Goal: Navigation & Orientation: Find specific page/section

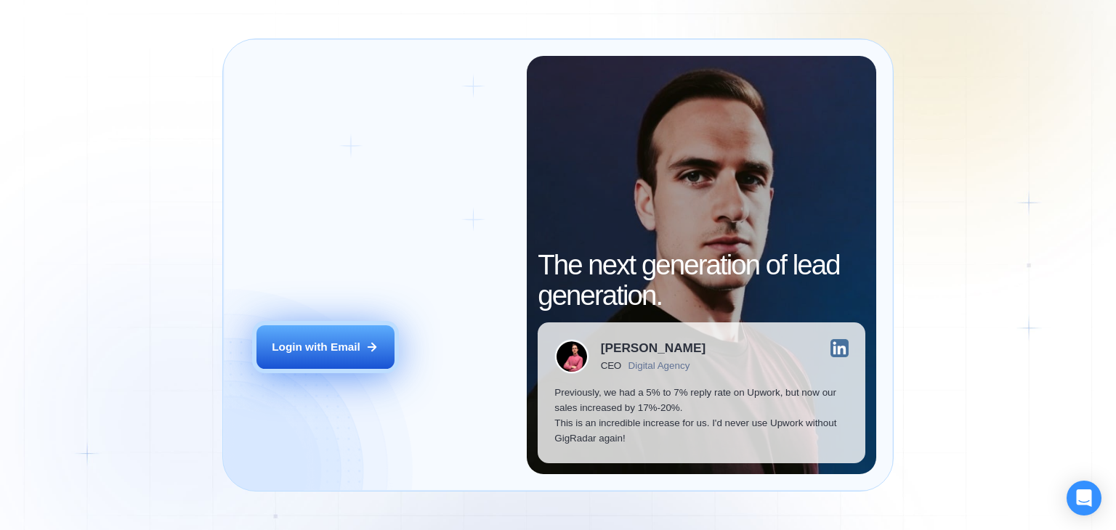
click at [356, 339] on div "Login with Email" at bounding box center [316, 346] width 89 height 15
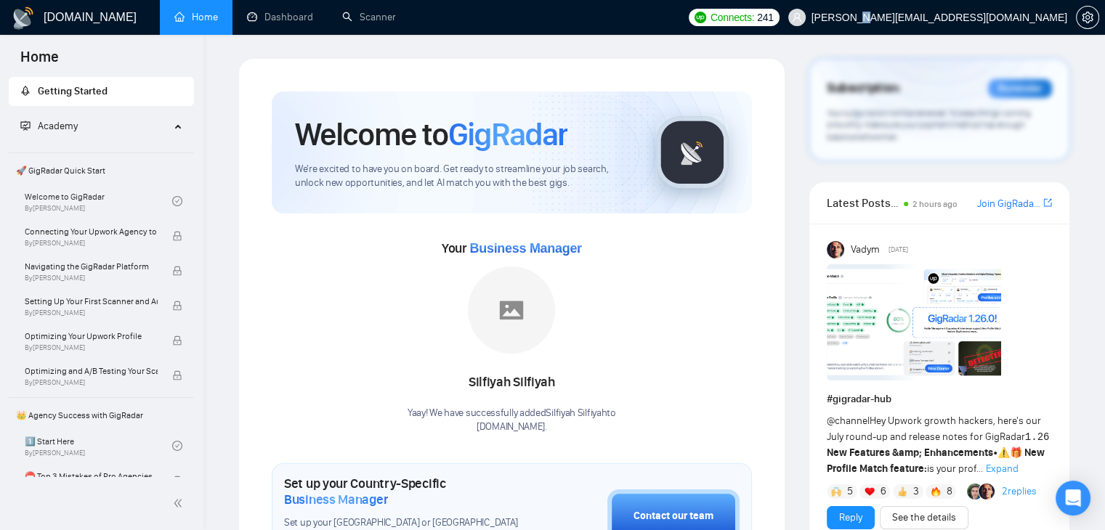
click at [990, 17] on span "[PERSON_NAME][EMAIL_ADDRESS][DOMAIN_NAME]" at bounding box center [939, 17] width 256 height 0
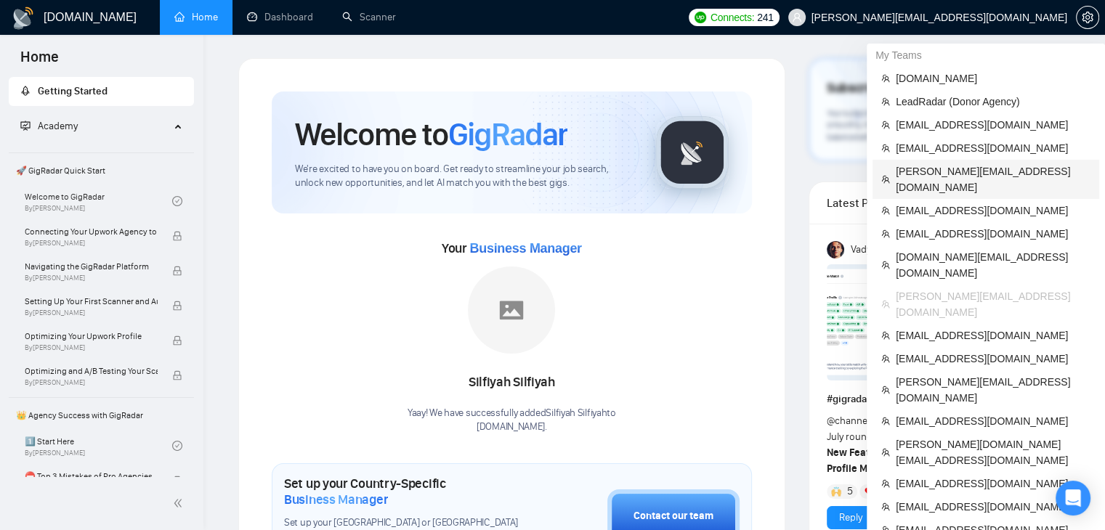
click at [923, 175] on span "[PERSON_NAME][EMAIL_ADDRESS][DOMAIN_NAME]" at bounding box center [993, 179] width 195 height 32
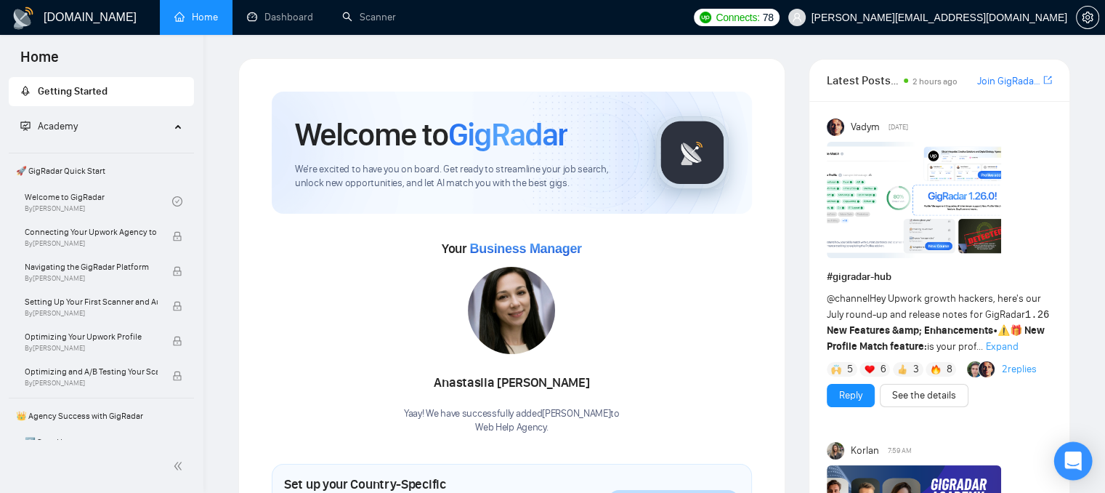
click at [1069, 464] on icon "Open Intercom Messenger" at bounding box center [1072, 460] width 19 height 19
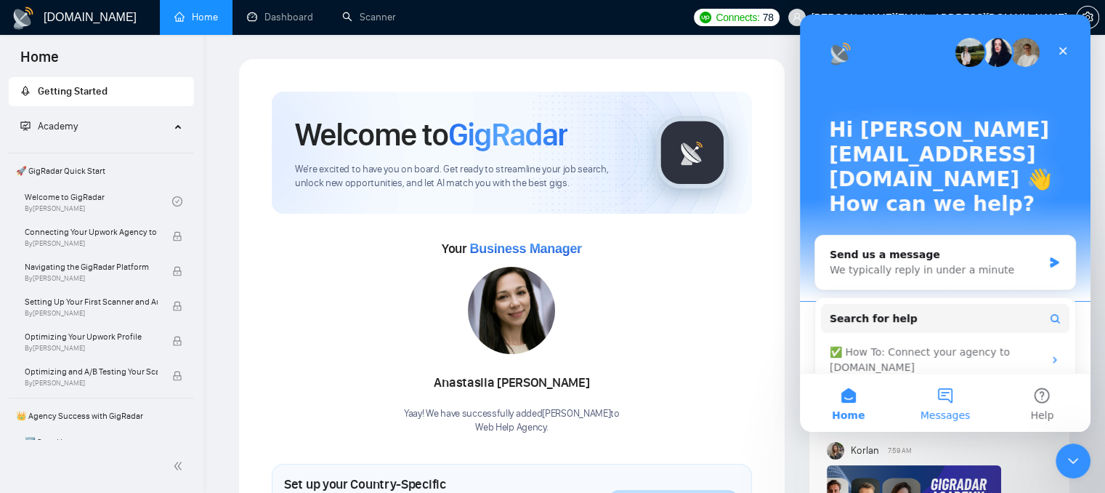
click at [958, 402] on button "Messages" at bounding box center [944, 402] width 97 height 58
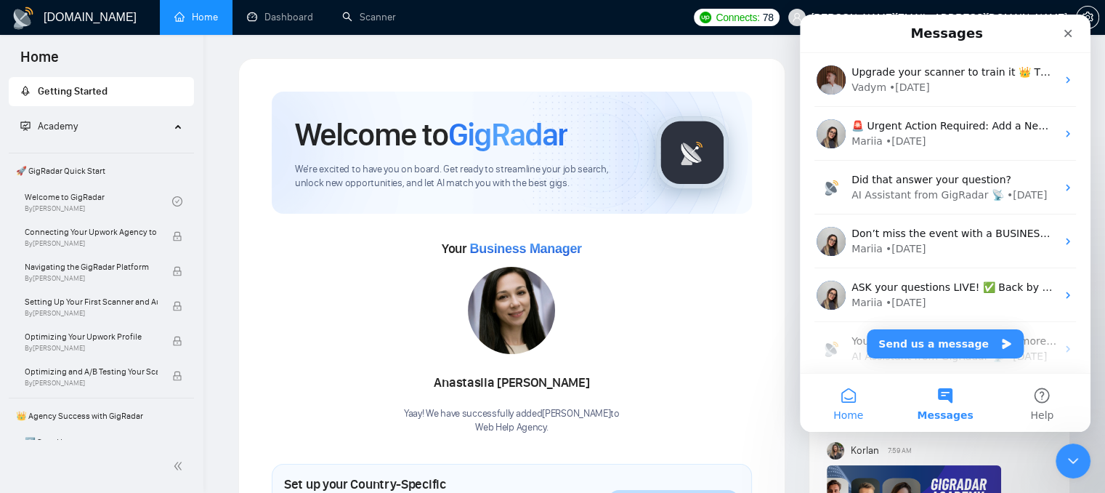
click at [844, 402] on button "Home" at bounding box center [848, 402] width 97 height 58
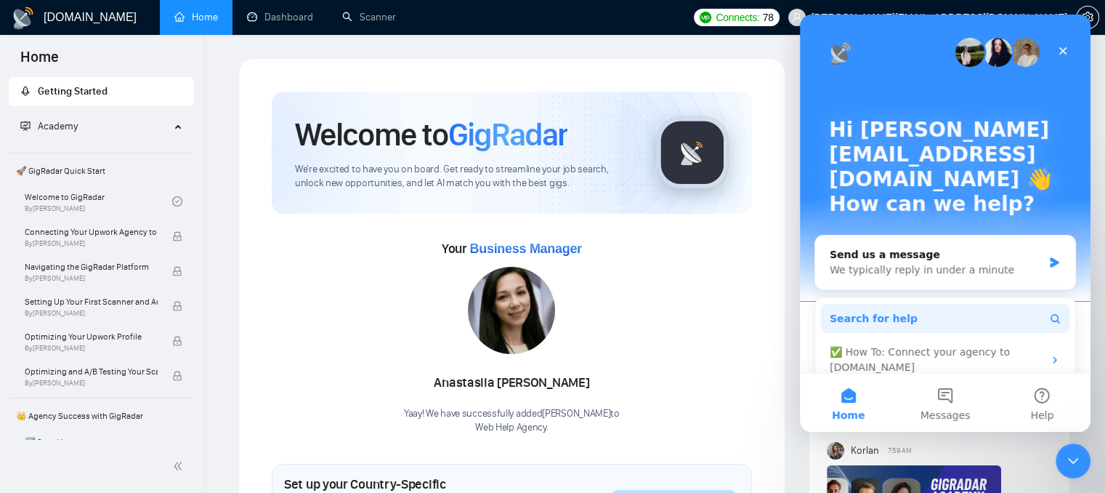
click at [866, 311] on span "Search for help" at bounding box center [874, 318] width 88 height 15
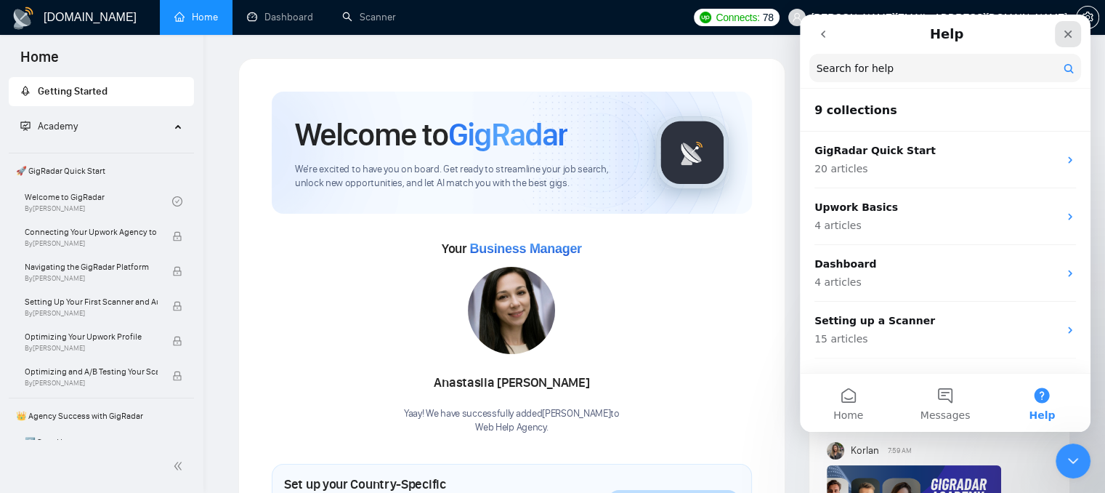
click at [1070, 41] on div "Close" at bounding box center [1068, 34] width 26 height 26
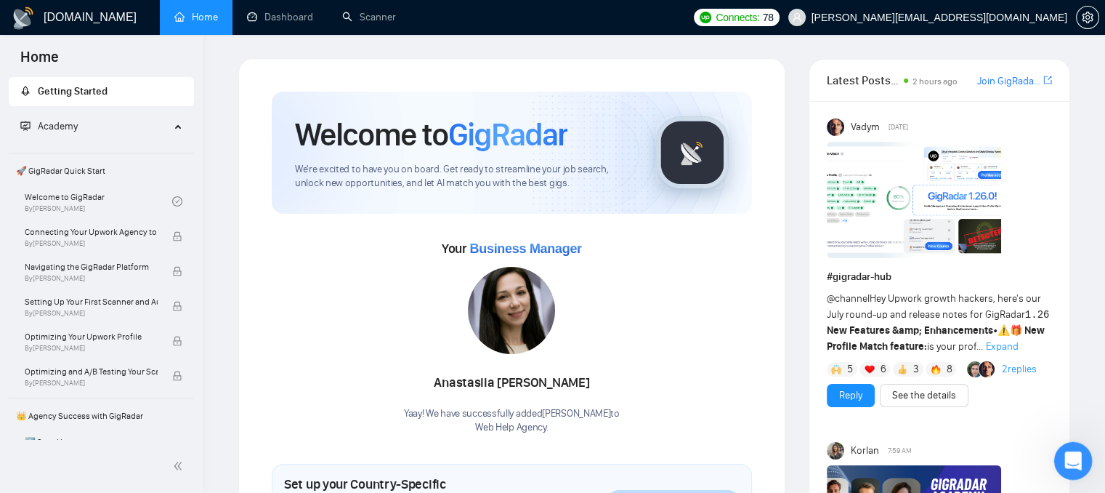
click at [1076, 455] on icon "Open Intercom Messenger" at bounding box center [1071, 459] width 24 height 24
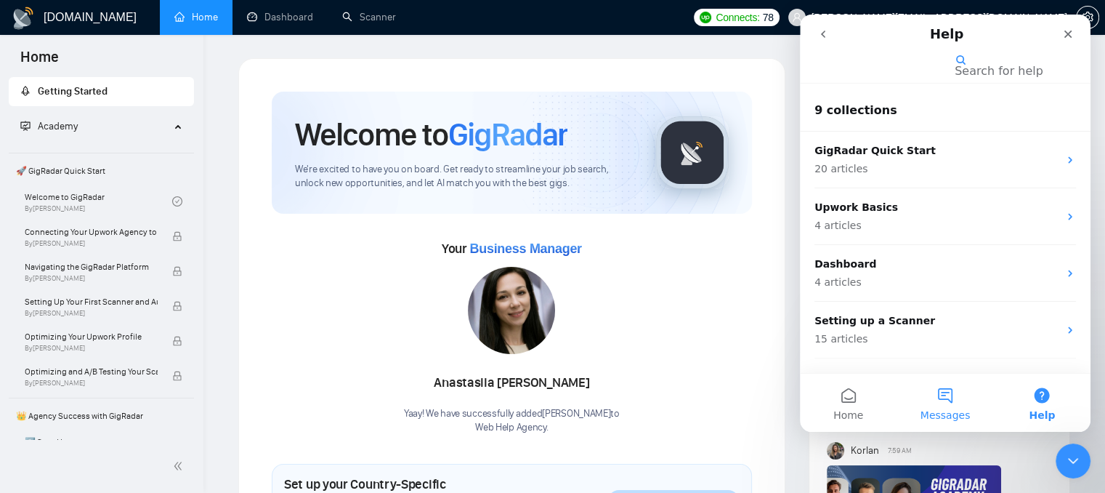
click at [939, 410] on span "Messages" at bounding box center [945, 415] width 50 height 10
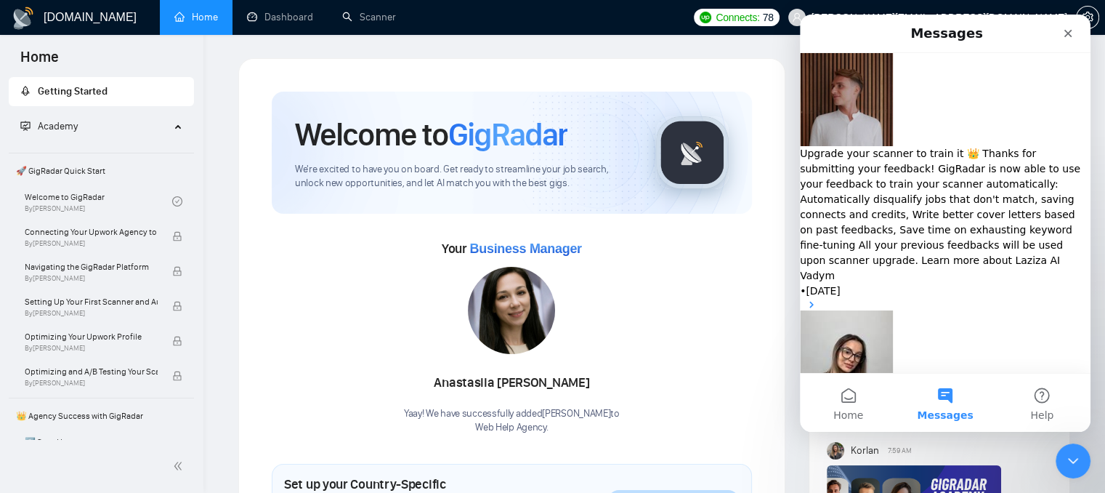
drag, startPoint x: 1073, startPoint y: 36, endPoint x: 1872, endPoint y: 50, distance: 799.2
click at [1073, 36] on icon "Close" at bounding box center [1068, 34] width 12 height 12
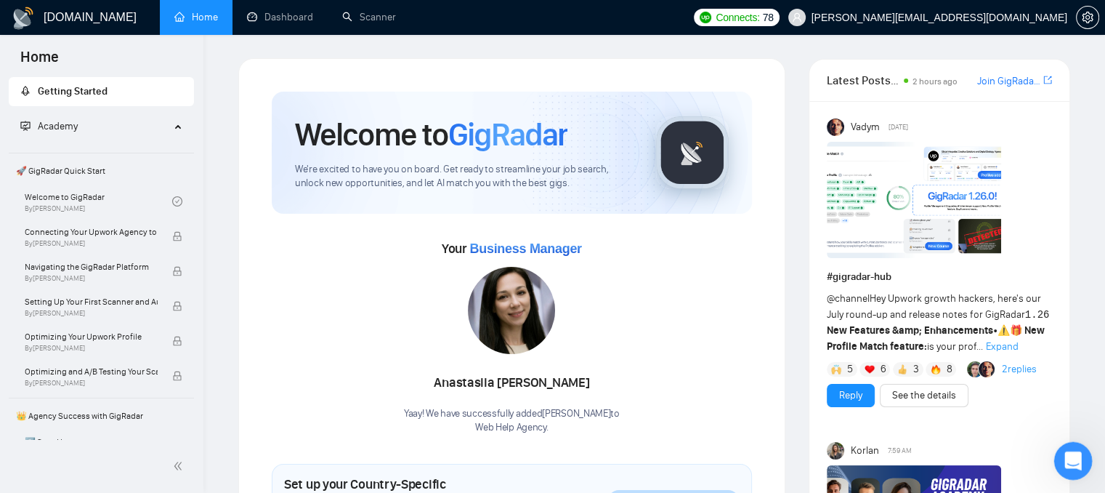
click at [1078, 453] on icon "Open Intercom Messenger" at bounding box center [1071, 459] width 24 height 24
